Goal: Task Accomplishment & Management: Complete application form

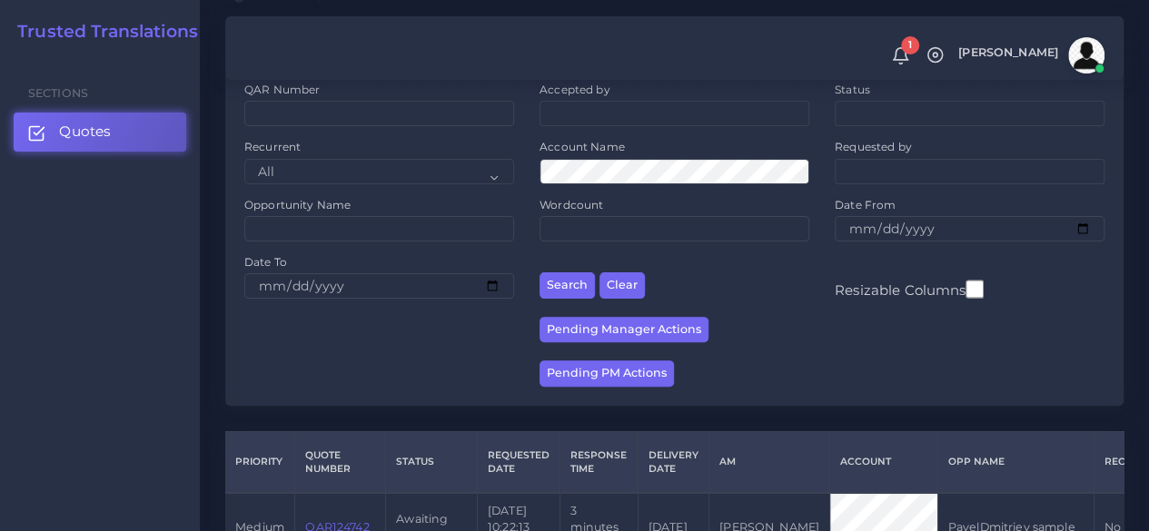
scroll to position [363, 0]
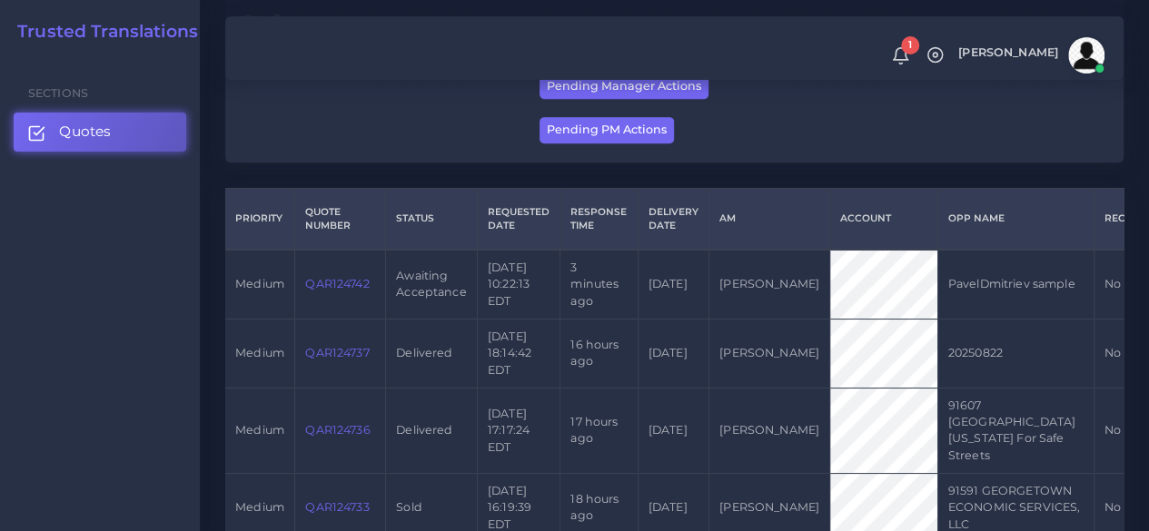
click at [326, 286] on link "QAR124742" at bounding box center [337, 284] width 64 height 14
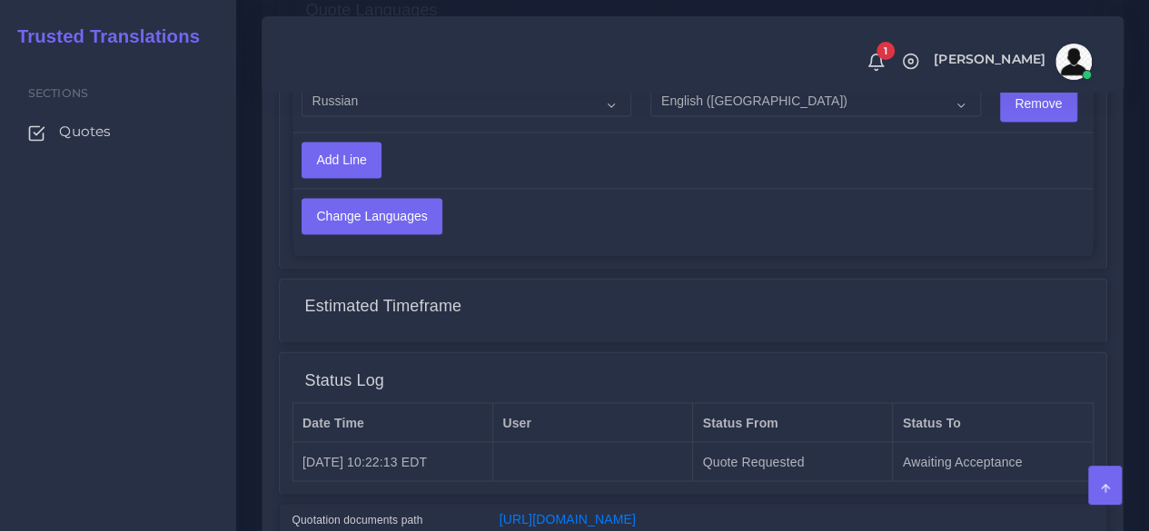
scroll to position [1453, 0]
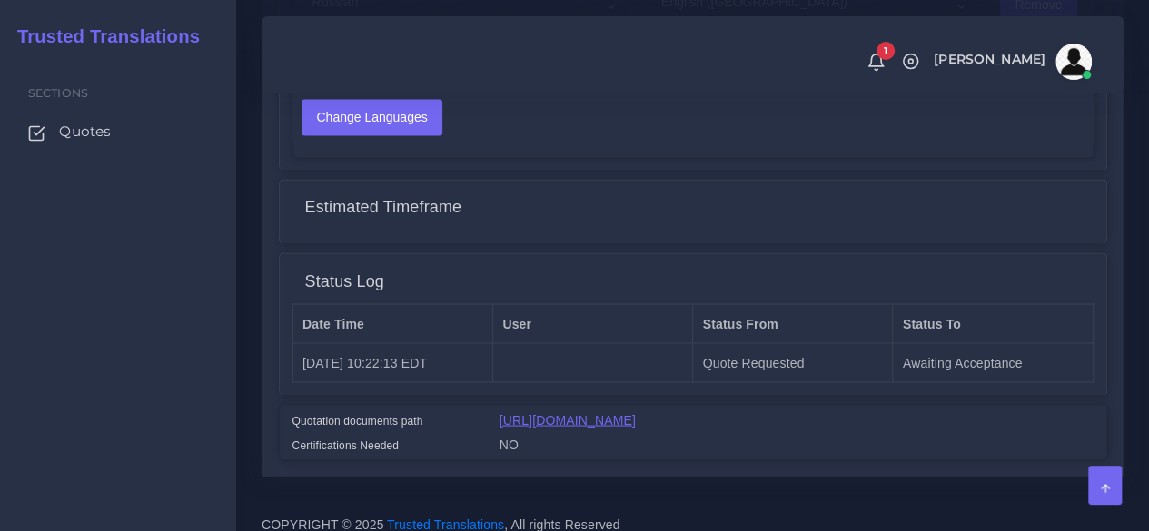
click at [541, 427] on link "[URL][DOMAIN_NAME]" at bounding box center [568, 419] width 136 height 15
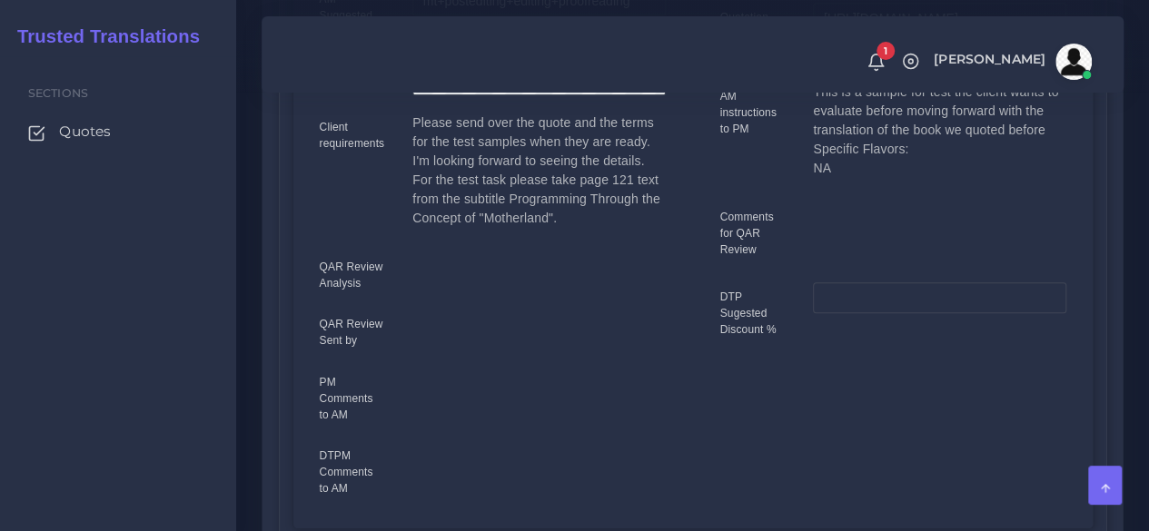
scroll to position [182, 0]
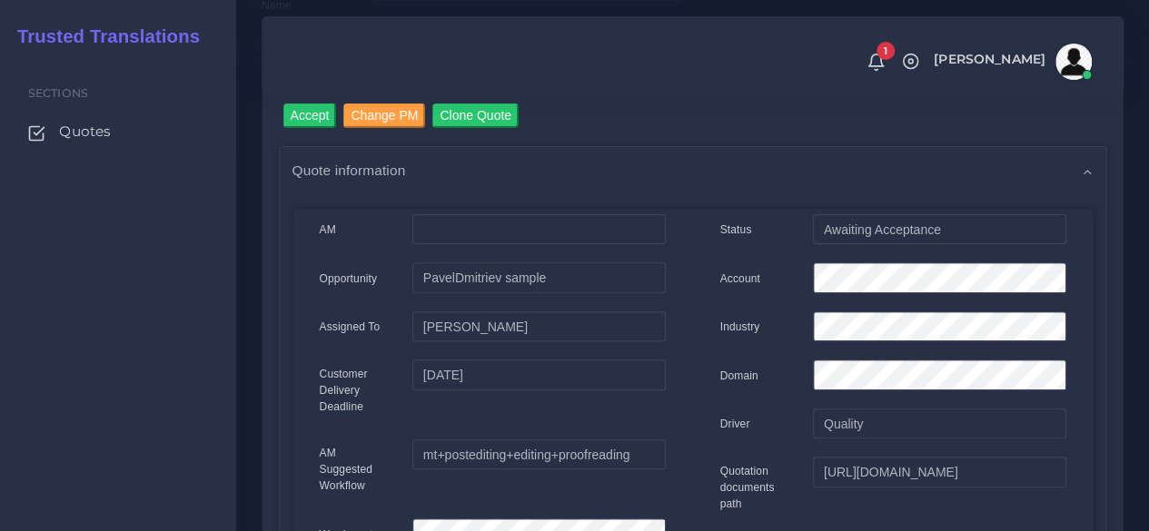
click at [303, 116] on input "Accept" at bounding box center [310, 116] width 54 height 25
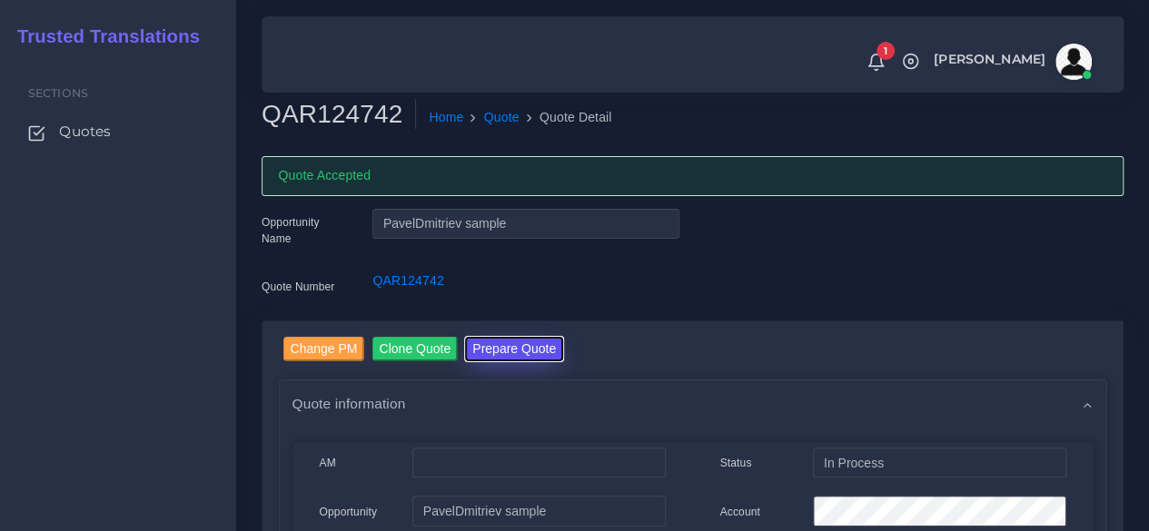
click at [482, 344] on button "Prepare Quote" at bounding box center [514, 349] width 98 height 25
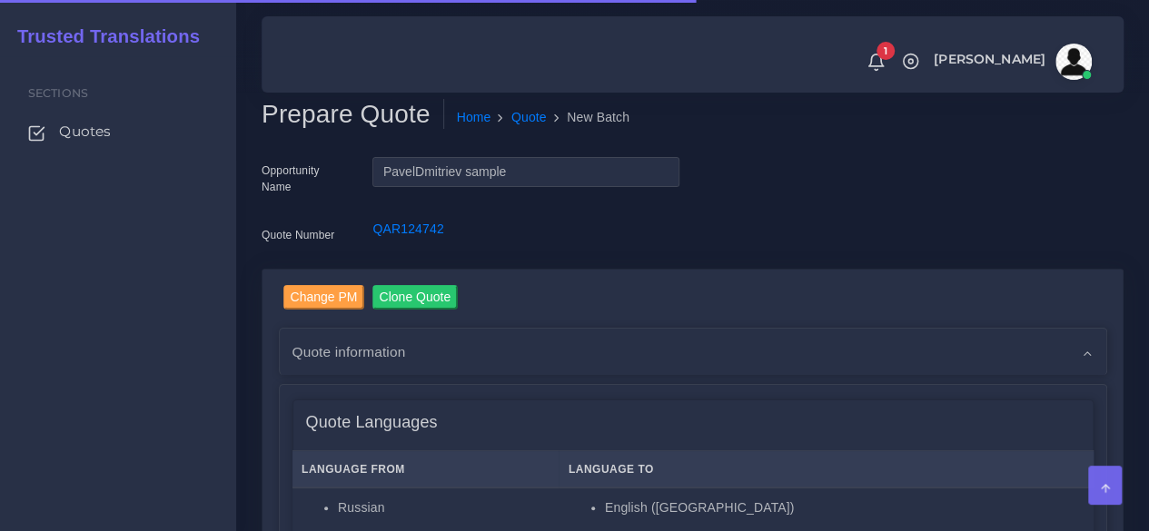
scroll to position [545, 0]
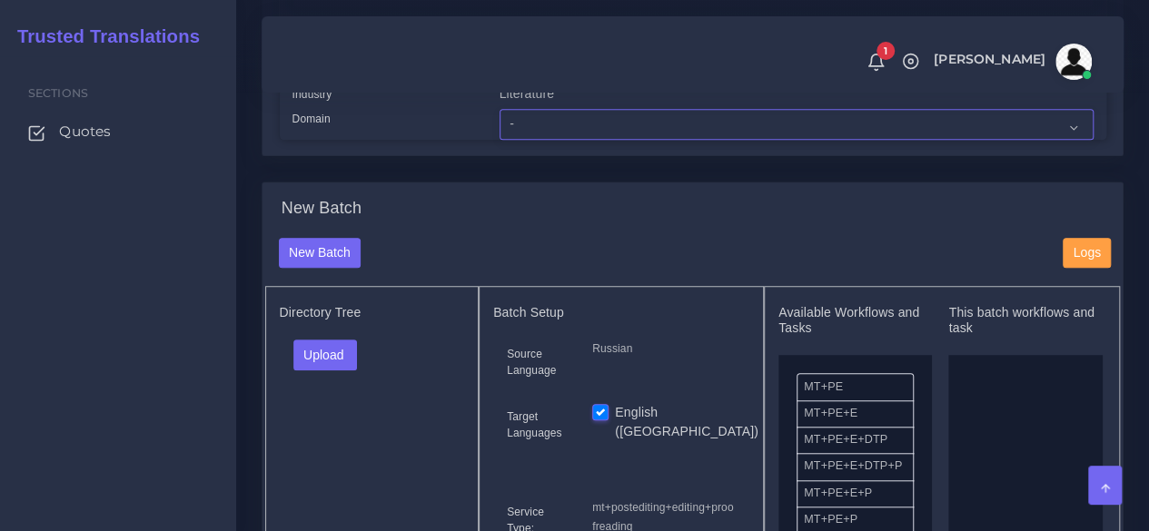
click at [523, 140] on select "- Advertising and Media Agriculture, Forestry and Fishing Architecture, Buildin…" at bounding box center [797, 124] width 594 height 31
select select "Literature"
click at [500, 140] on select "- Advertising and Media Agriculture, Forestry and Fishing Architecture, Buildin…" at bounding box center [797, 124] width 594 height 31
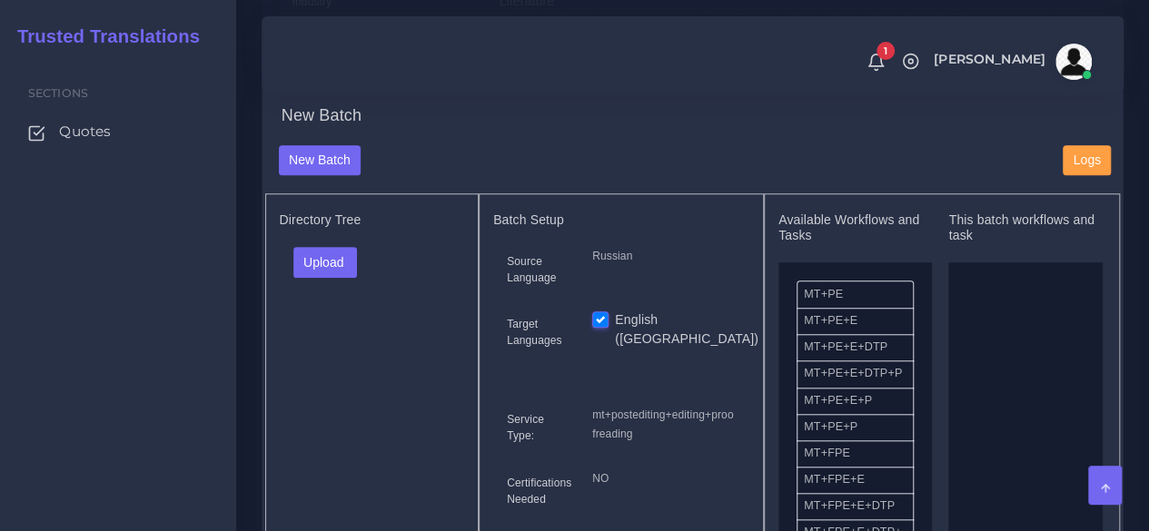
scroll to position [727, 0]
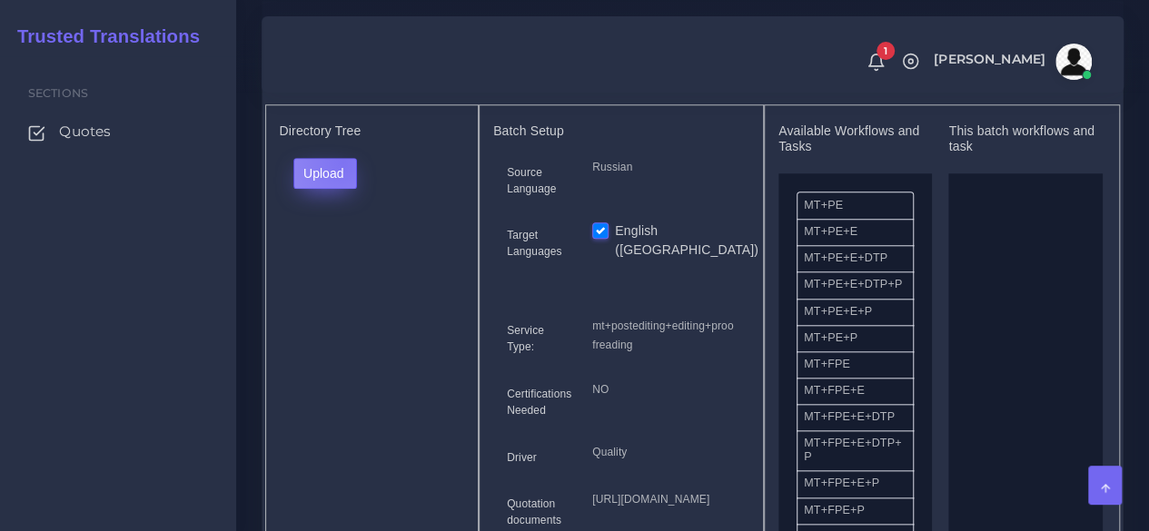
click at [341, 189] on button "Upload" at bounding box center [325, 173] width 64 height 31
click at [347, 267] on div "Folder Files" at bounding box center [356, 230] width 127 height 73
click at [336, 202] on div "Upload Folder Files un/check all" at bounding box center [372, 180] width 185 height 44
click at [329, 189] on button "Upload" at bounding box center [325, 173] width 64 height 31
click at [336, 253] on label "Files" at bounding box center [356, 242] width 125 height 23
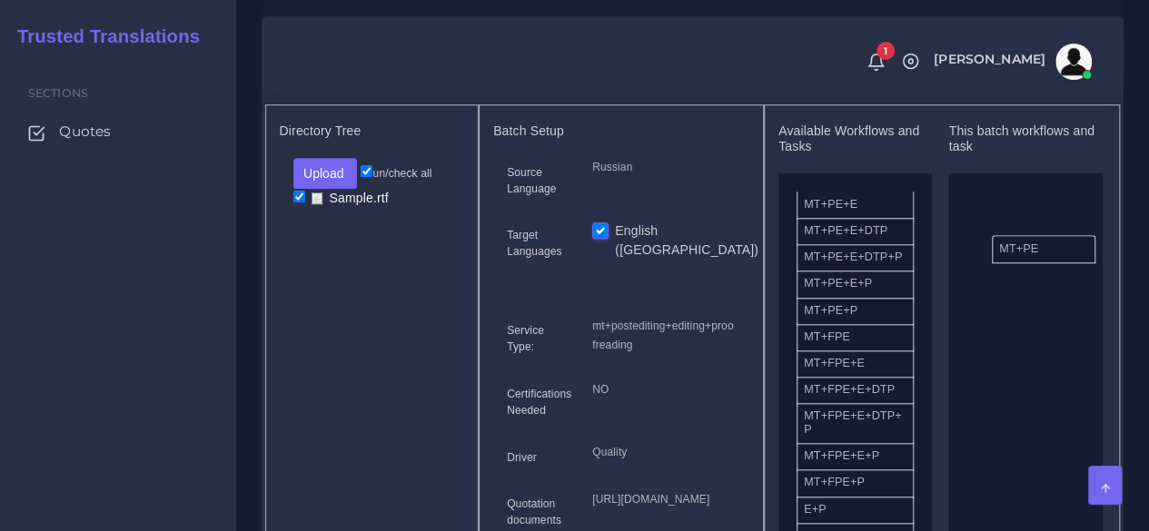
drag, startPoint x: 822, startPoint y: 242, endPoint x: 1007, endPoint y: 292, distance: 191.7
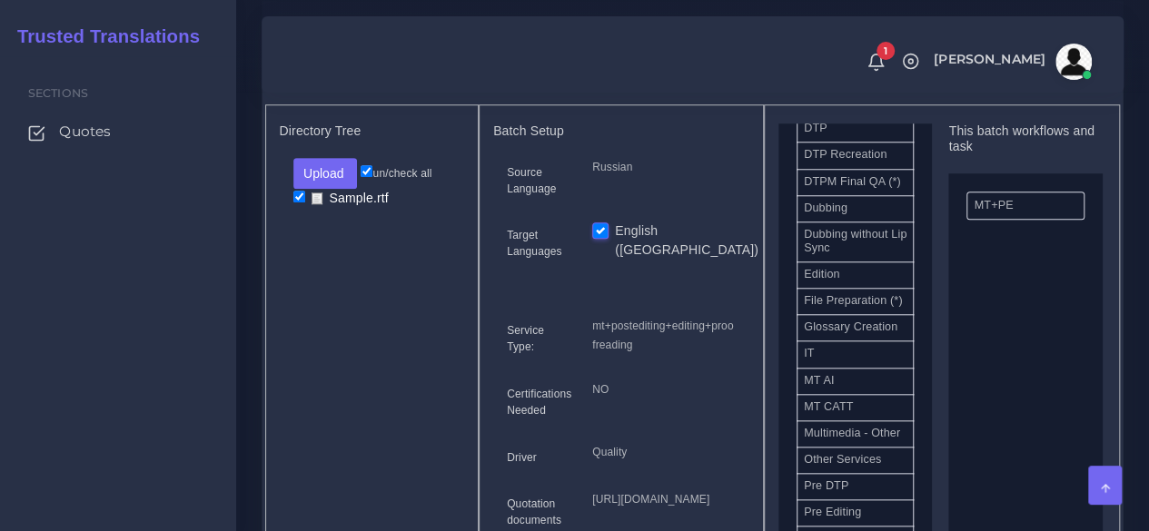
scroll to position [908, 0]
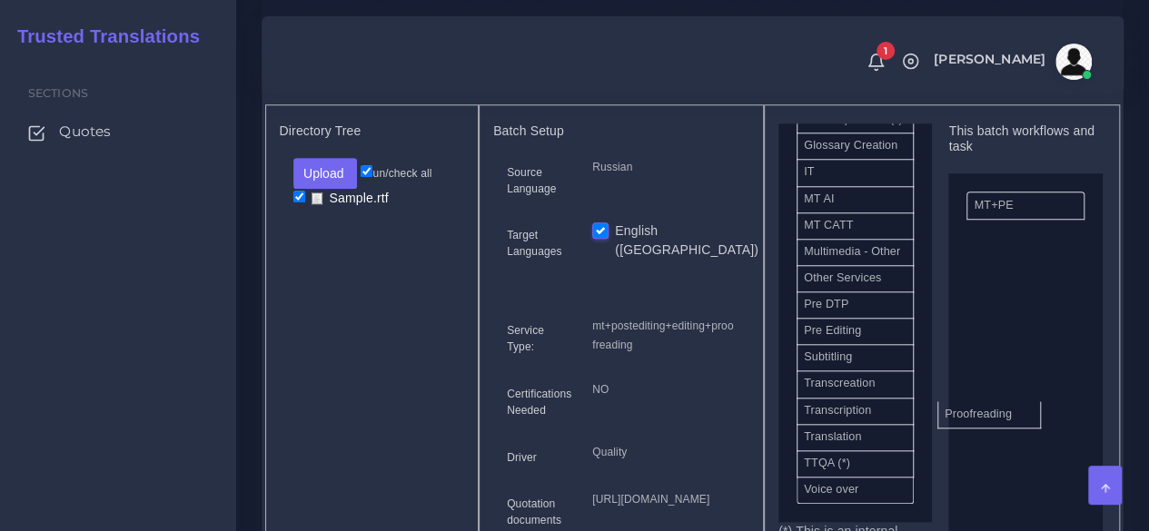
drag, startPoint x: 866, startPoint y: 455, endPoint x: 1017, endPoint y: 440, distance: 151.5
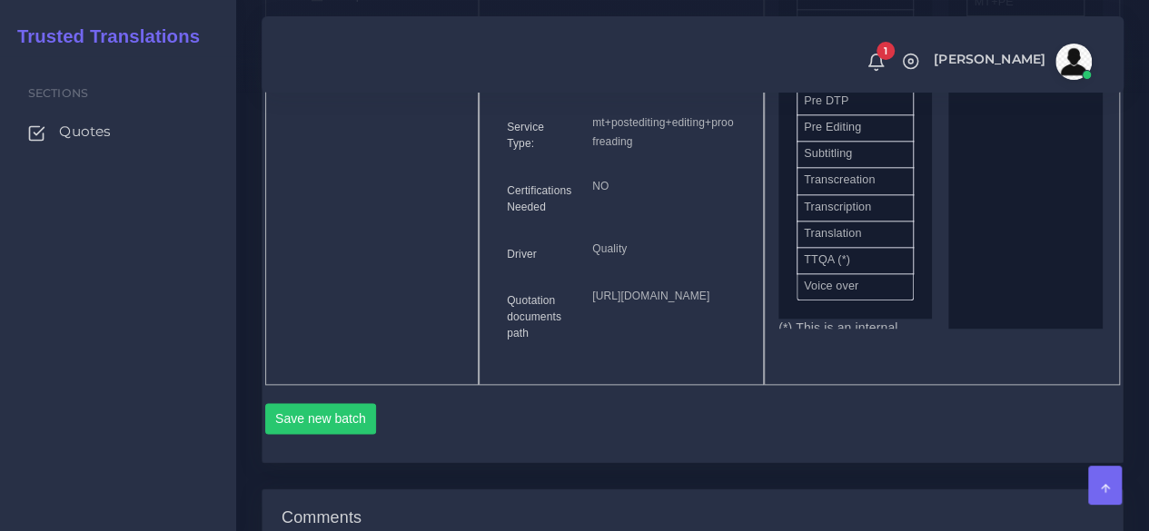
scroll to position [1090, 0]
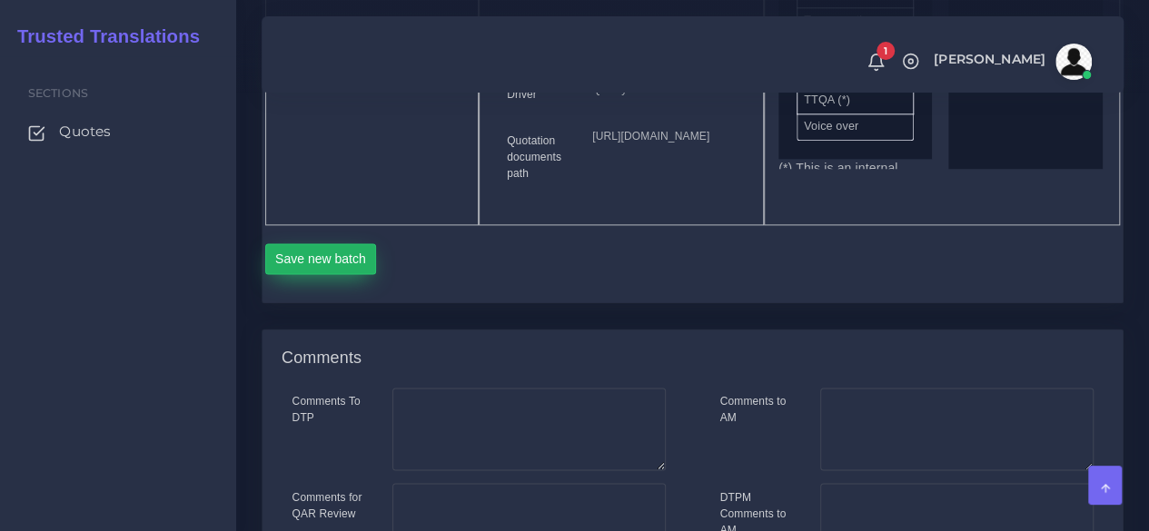
click at [346, 274] on button "Save new batch" at bounding box center [321, 258] width 112 height 31
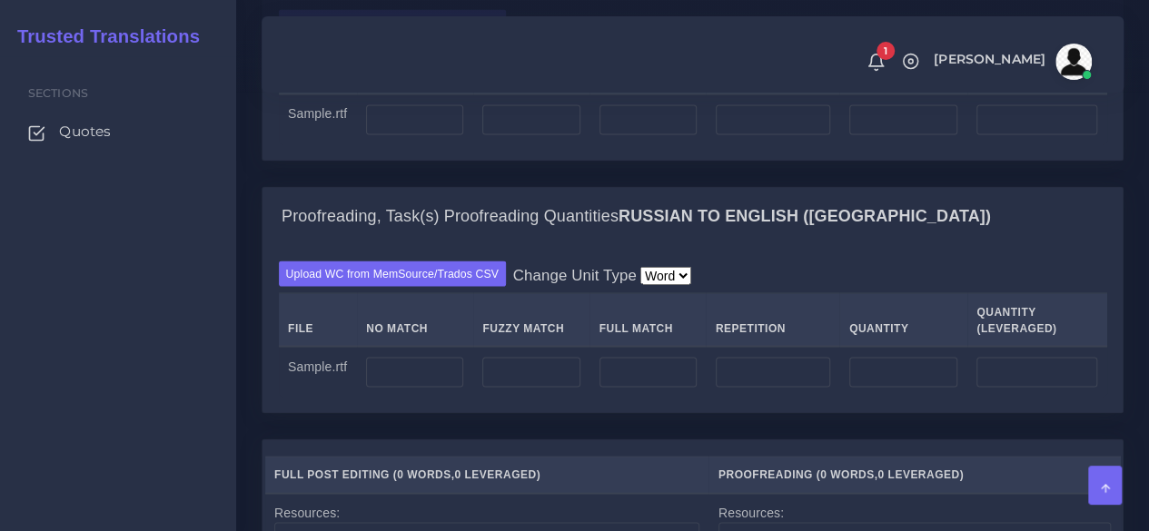
scroll to position [1544, 0]
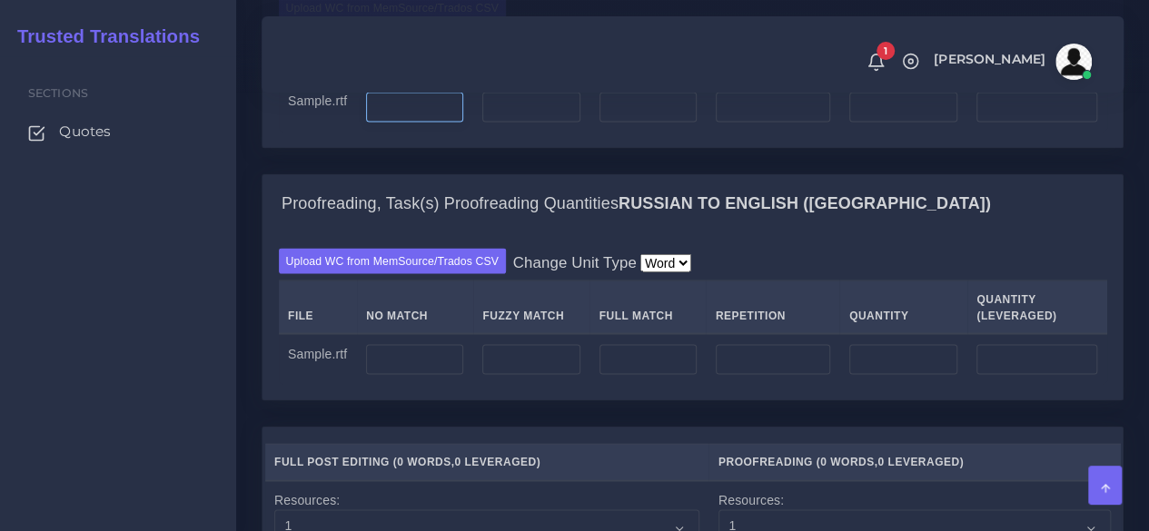
click at [395, 123] on input "number" at bounding box center [414, 107] width 97 height 31
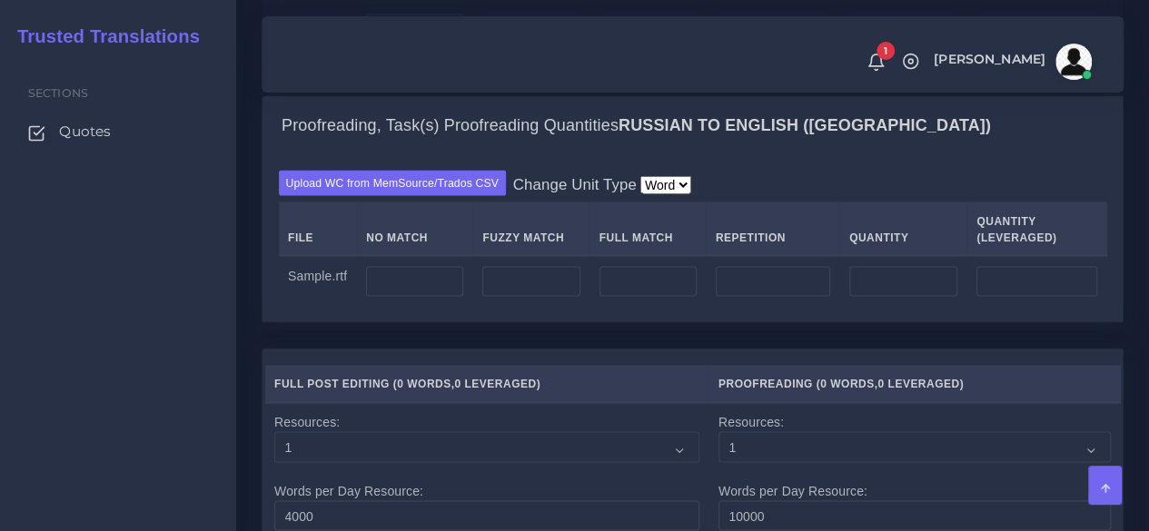
scroll to position [1726, 0]
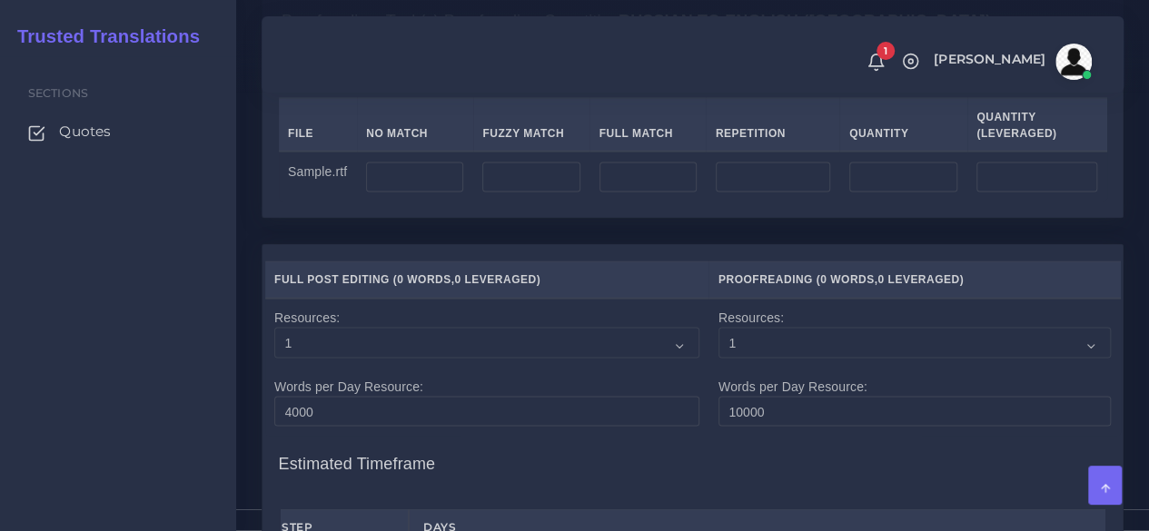
type input "750"
click at [427, 193] on input "number" at bounding box center [414, 178] width 97 height 31
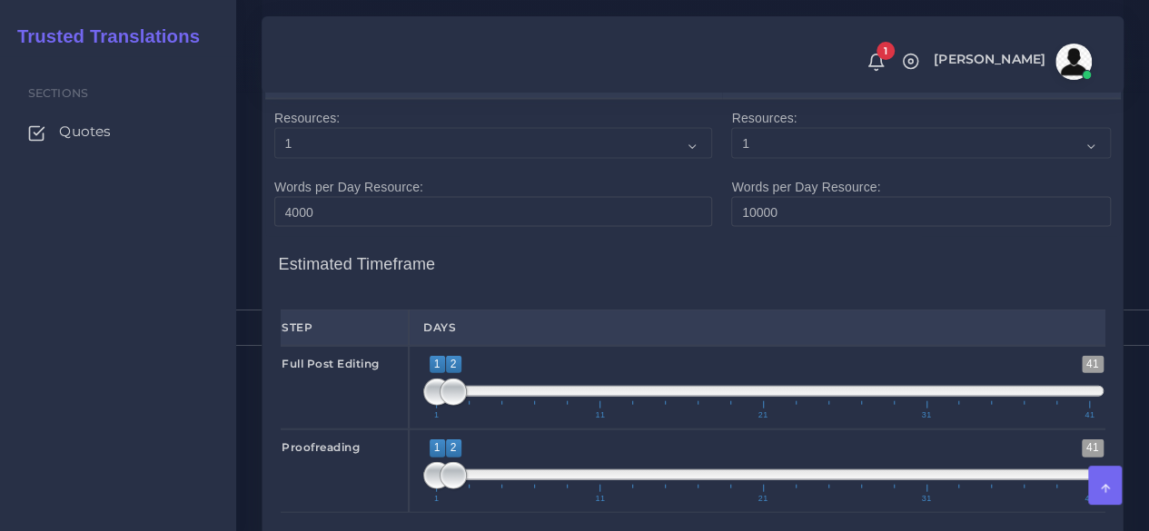
scroll to position [1998, 0]
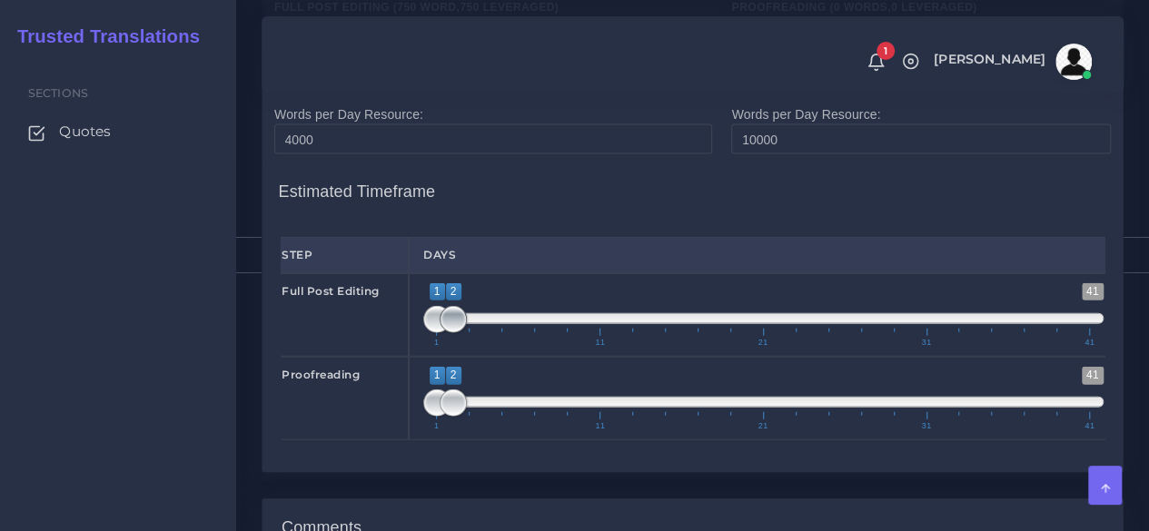
type input "750"
type input "1;1"
drag, startPoint x: 445, startPoint y: 444, endPoint x: 401, endPoint y: 444, distance: 43.6
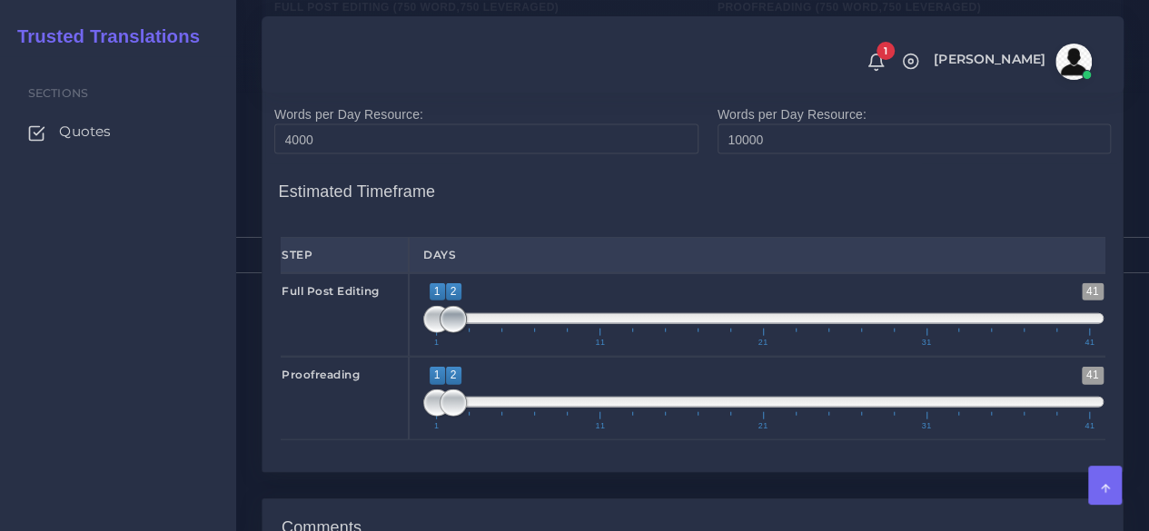
click at [401, 357] on div "Full Post Editing 1 41 1 2 1 — 2 1 11 21 31 41 1;1" at bounding box center [692, 315] width 851 height 84
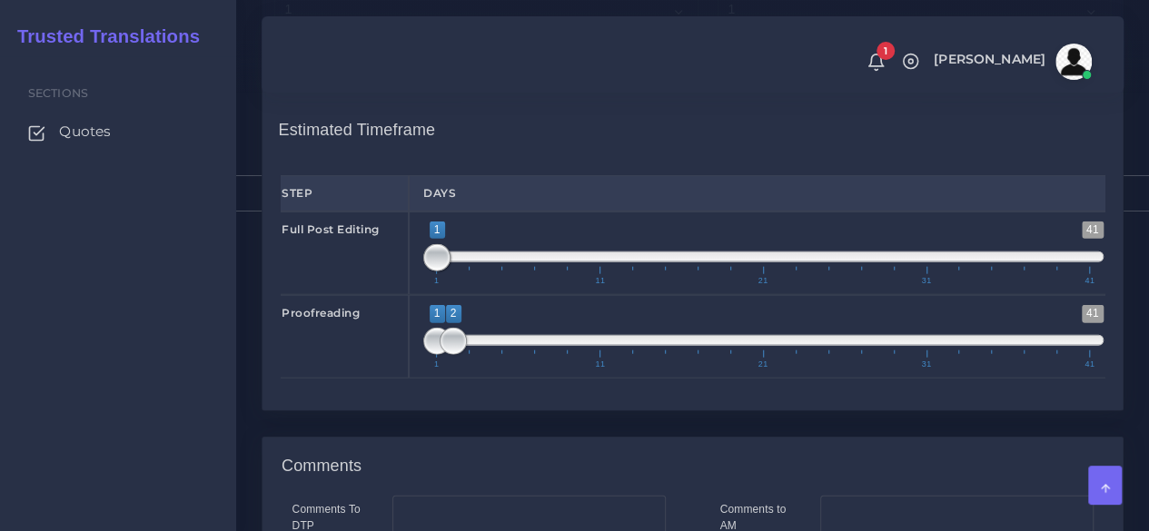
scroll to position [2089, 0]
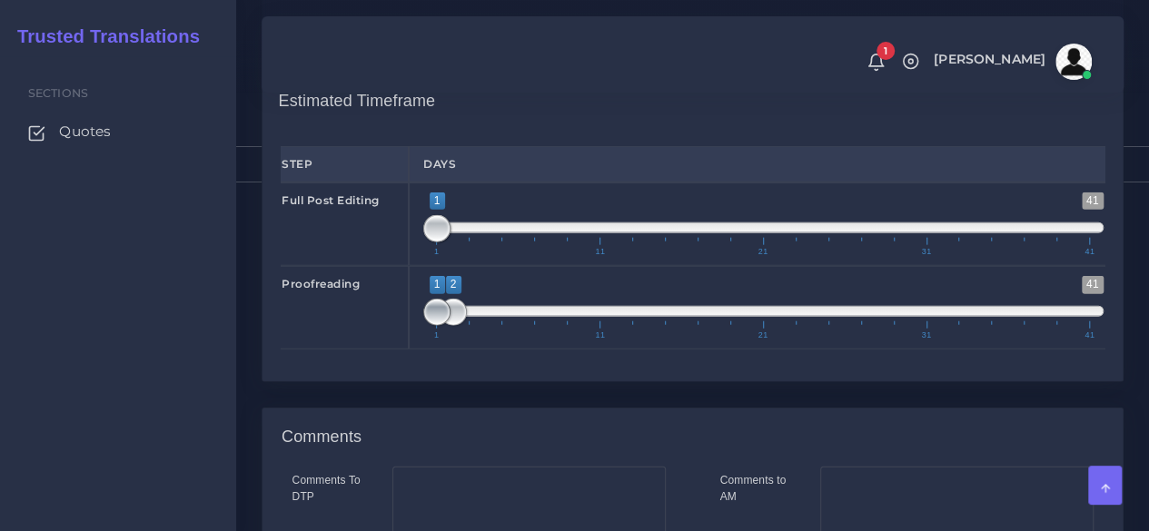
type input "2;2"
drag, startPoint x: 429, startPoint y: 429, endPoint x: 443, endPoint y: 430, distance: 14.6
click at [443, 326] on span at bounding box center [453, 312] width 27 height 27
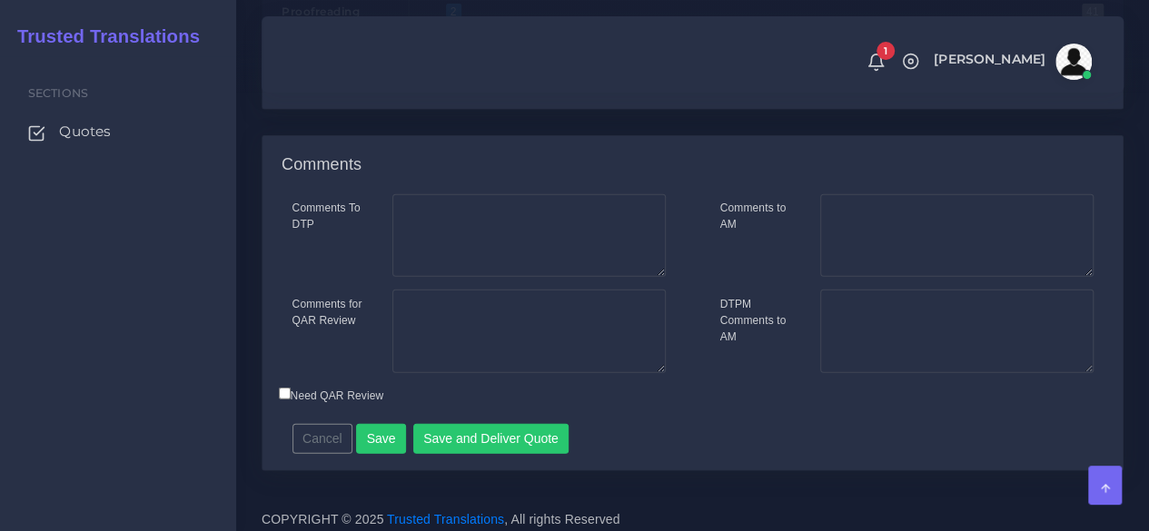
scroll to position [2488, 0]
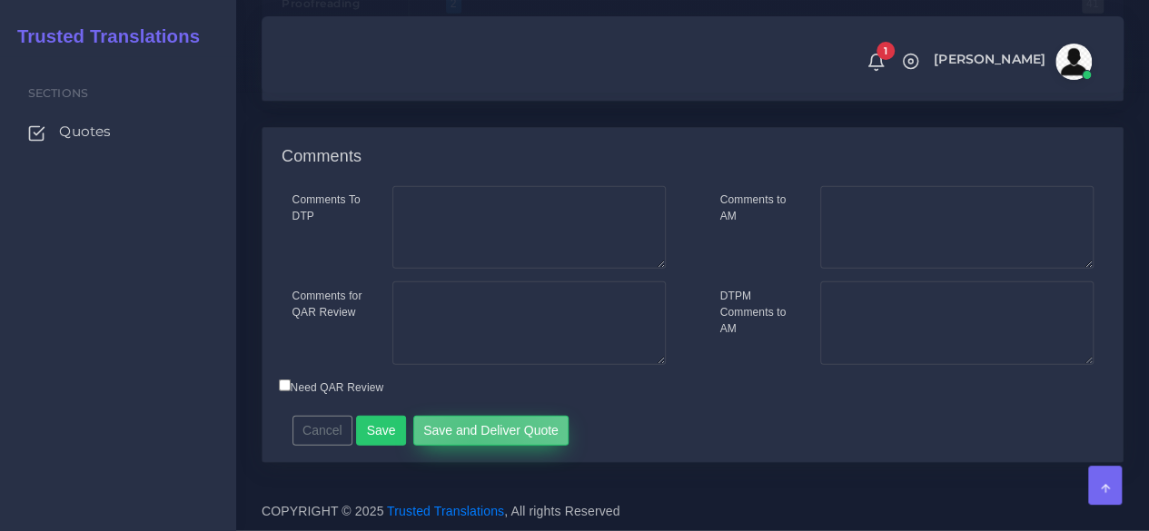
click at [464, 440] on button "Save and Deliver Quote" at bounding box center [491, 431] width 156 height 31
